Goal: Task Accomplishment & Management: Manage account settings

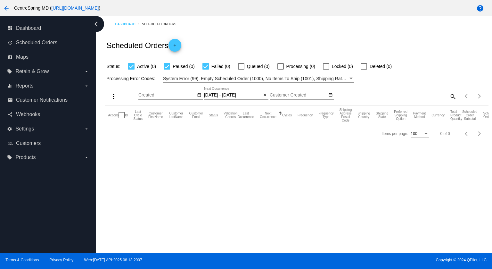
click at [270, 40] on div "Scheduled Orders add" at bounding box center [296, 45] width 383 height 26
click at [6, 9] on mat-icon "arrow_back" at bounding box center [7, 8] width 8 height 8
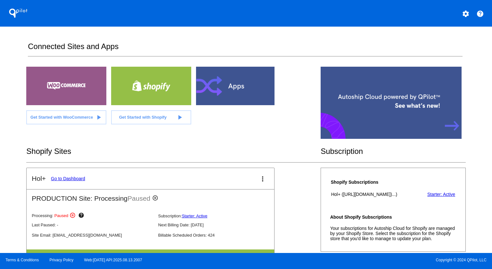
click at [73, 177] on link "Go to Dashboard" at bounding box center [68, 178] width 34 height 5
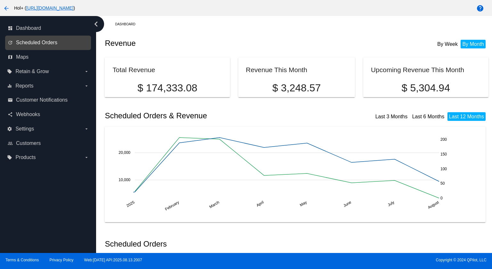
click at [40, 42] on span "Scheduled Orders" at bounding box center [36, 43] width 41 height 6
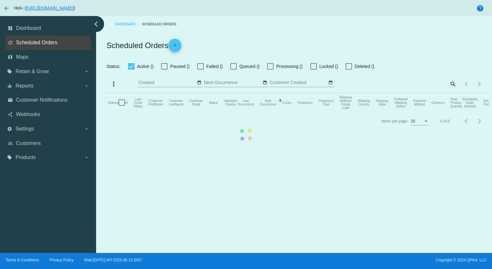
checkbox input "true"
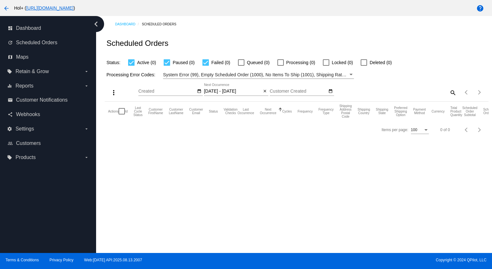
click at [239, 92] on input "[DATE] - [DATE]" at bounding box center [233, 91] width 58 height 5
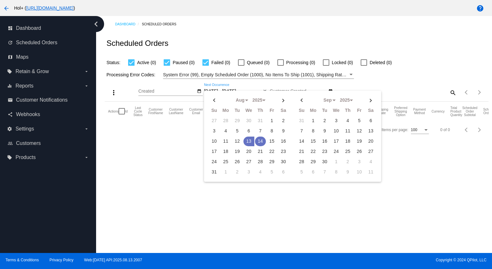
click at [256, 140] on td "14" at bounding box center [260, 141] width 11 height 10
type input "[DATE] - [DATE]"
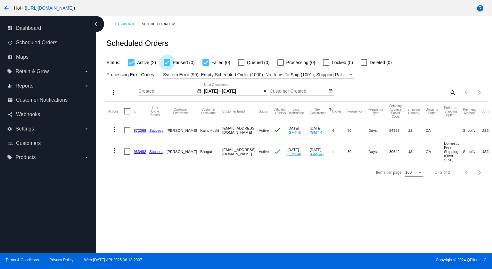
click at [169, 63] on div at bounding box center [167, 62] width 6 height 6
click at [167, 66] on input "Paused (0)" at bounding box center [167, 66] width 0 height 0
checkbox input "false"
click at [204, 62] on div at bounding box center [205, 62] width 6 height 6
click at [205, 66] on input "Failed (0)" at bounding box center [205, 66] width 0 height 0
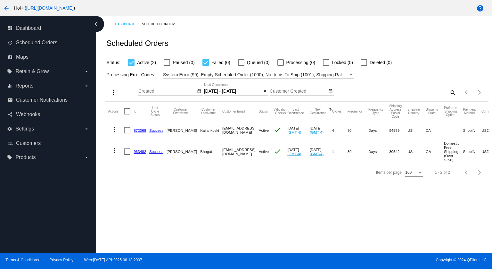
checkbox input "false"
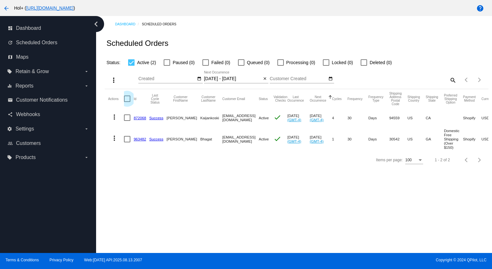
click at [127, 99] on div at bounding box center [127, 98] width 6 height 6
click at [127, 102] on input "checkbox" at bounding box center [127, 102] width 0 height 0
checkbox input "true"
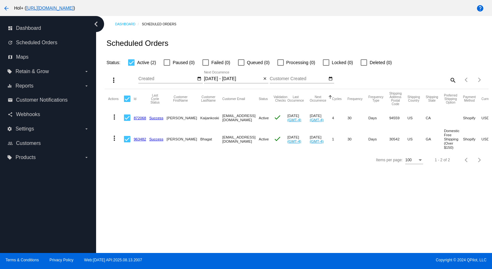
click at [115, 79] on mat-icon "more_vert" at bounding box center [114, 80] width 8 height 8
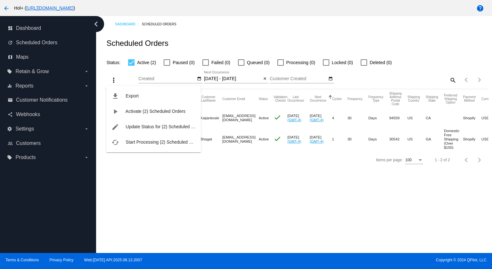
click at [149, 139] on span "Start Processing (2) Scheduled Orders" at bounding box center [164, 141] width 77 height 5
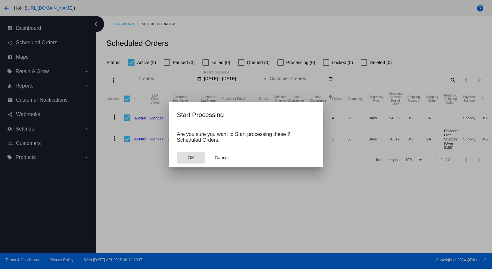
click at [195, 155] on button "OK" at bounding box center [191, 158] width 28 height 12
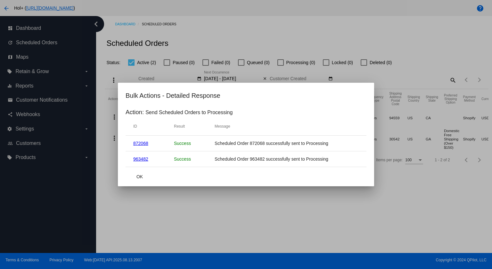
drag, startPoint x: 134, startPoint y: 179, endPoint x: 124, endPoint y: 156, distance: 25.4
click at [135, 179] on button "OK" at bounding box center [140, 177] width 28 height 12
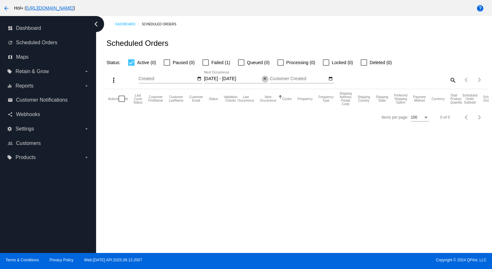
click at [265, 79] on mat-icon "close" at bounding box center [265, 78] width 4 height 5
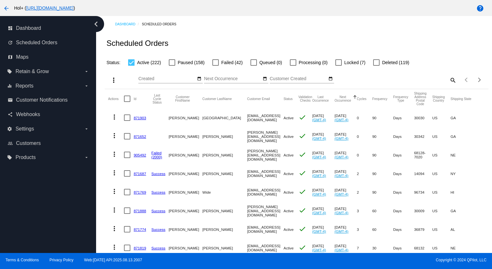
click at [225, 37] on div "Scheduled Orders" at bounding box center [296, 43] width 383 height 22
click at [218, 36] on div "Scheduled Orders" at bounding box center [296, 43] width 383 height 22
click at [220, 78] on input "Next Occurrence" at bounding box center [233, 78] width 58 height 5
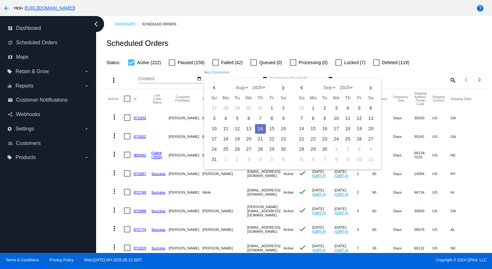
click at [258, 127] on td "14" at bounding box center [260, 129] width 11 height 10
type input "[DATE] - [DATE]"
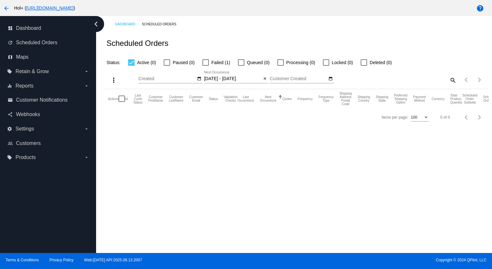
click at [208, 61] on div at bounding box center [205, 62] width 6 height 6
click at [206, 66] on input "Failed (1)" at bounding box center [205, 66] width 0 height 0
checkbox input "true"
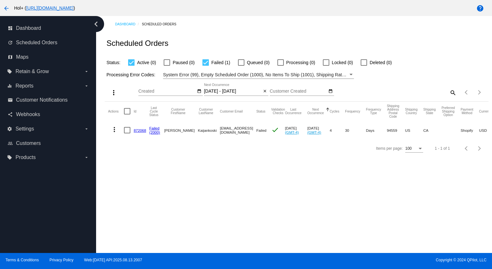
click at [136, 129] on link "872068" at bounding box center [140, 130] width 12 height 4
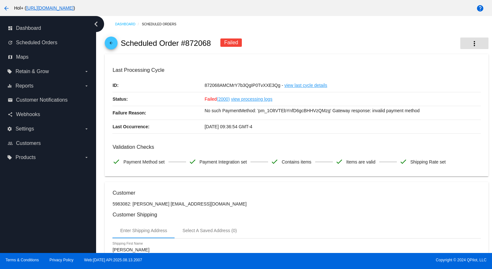
click at [471, 42] on mat-icon "more_vert" at bounding box center [475, 44] width 8 height 8
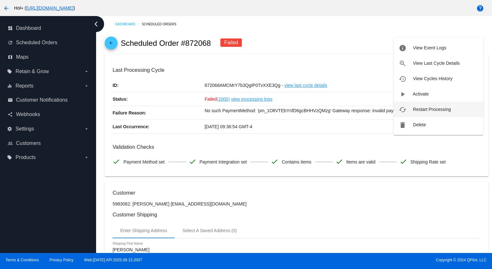
click at [424, 110] on span "Restart Processing" at bounding box center [432, 109] width 38 height 5
